Goal: Find specific page/section: Find specific page/section

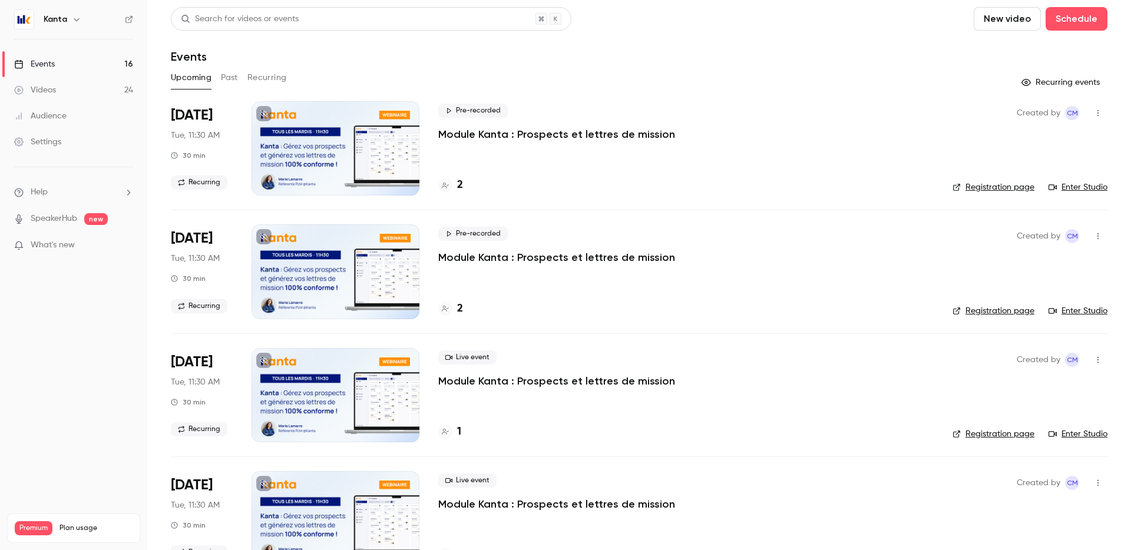
click at [565, 134] on p "Module Kanta : Prospects et lettres de mission" at bounding box center [556, 134] width 237 height 14
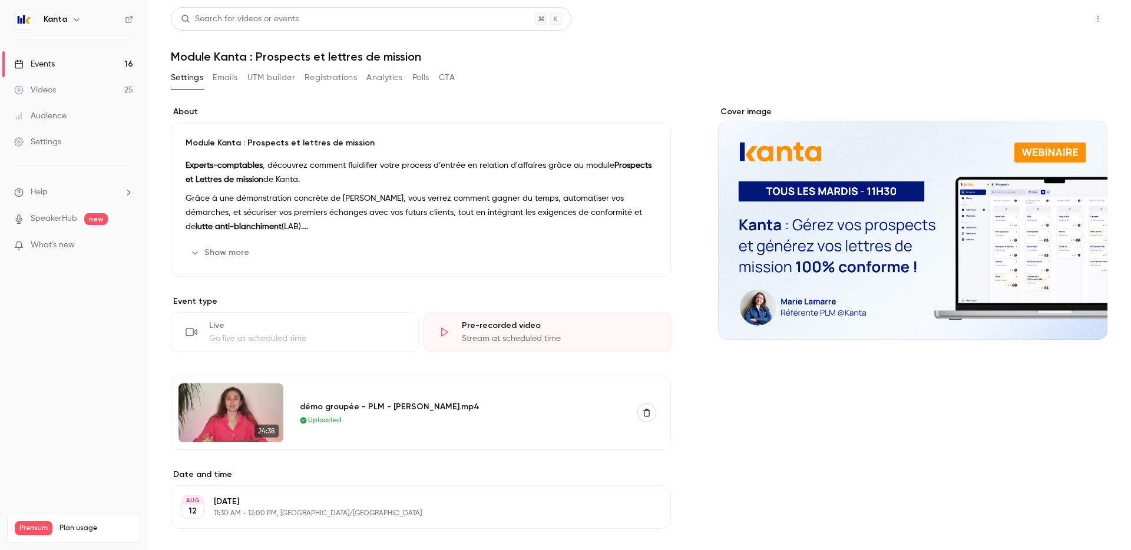
click at [1056, 24] on button "Share" at bounding box center [1056, 19] width 47 height 24
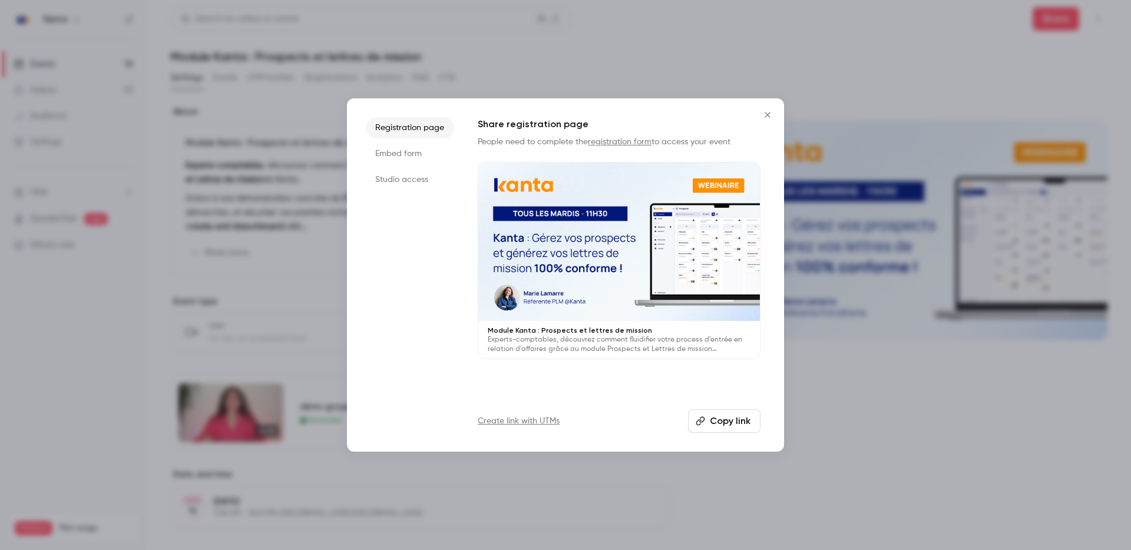
click at [766, 116] on icon "Close" at bounding box center [767, 114] width 5 height 5
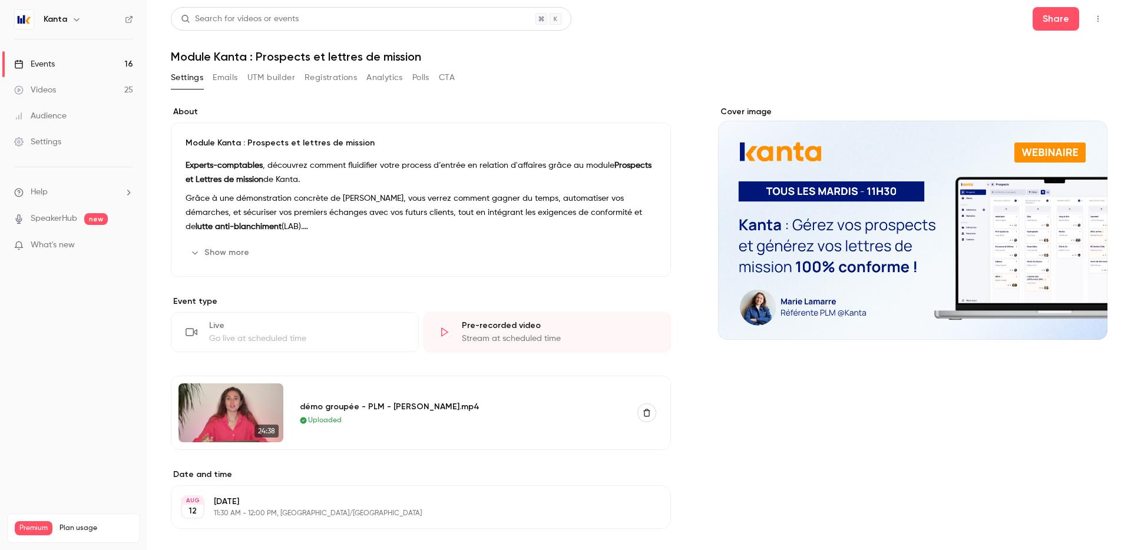
click at [1094, 24] on button "button" at bounding box center [1098, 18] width 19 height 19
click at [950, 513] on div at bounding box center [565, 275] width 1131 height 550
click at [352, 81] on button "Registrations" at bounding box center [331, 77] width 52 height 19
